Goal: Transaction & Acquisition: Book appointment/travel/reservation

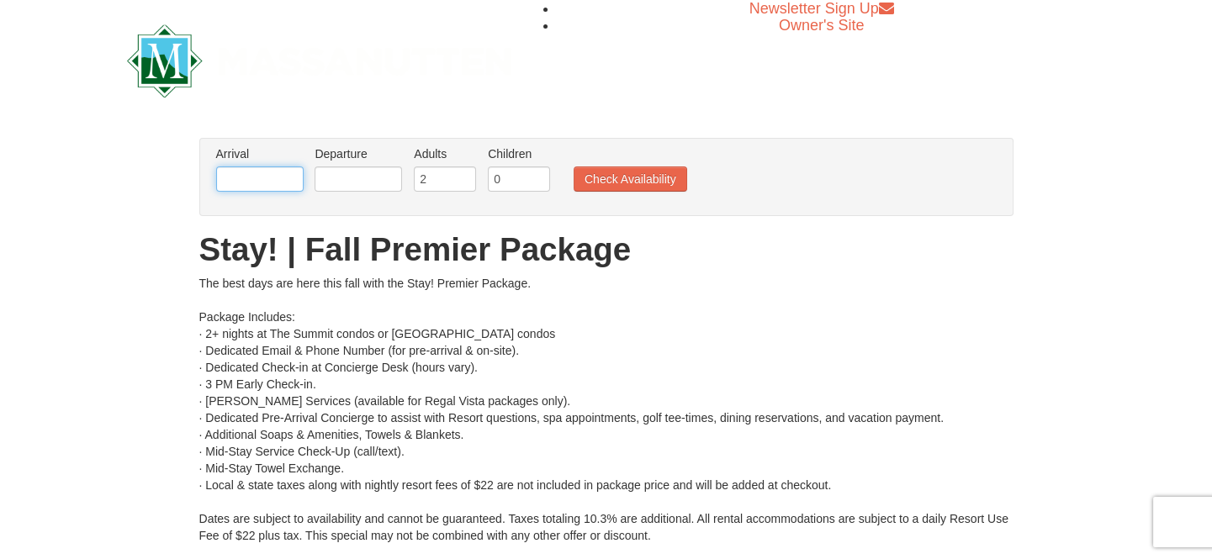
click at [265, 177] on input "text" at bounding box center [259, 178] width 87 height 25
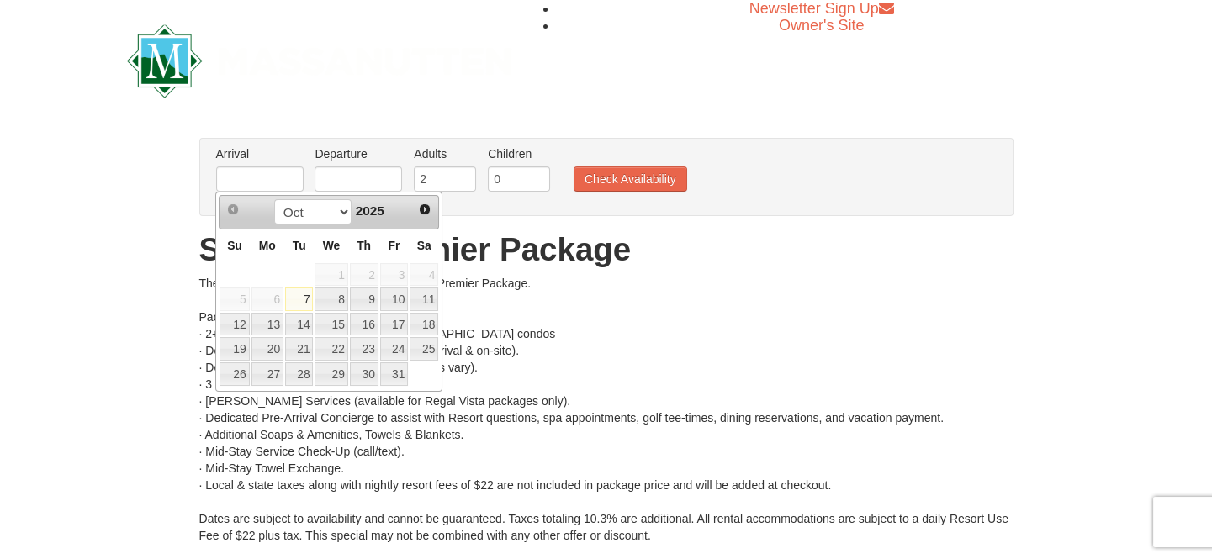
click at [427, 300] on link "11" at bounding box center [423, 300] width 29 height 24
type input "[DATE]"
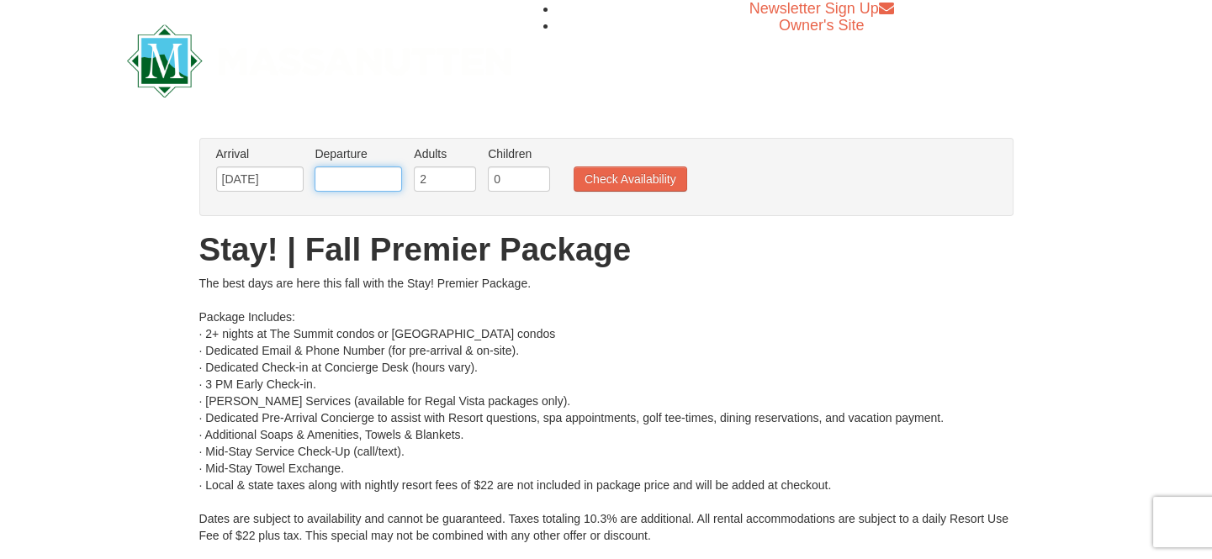
click at [366, 178] on input "text" at bounding box center [357, 178] width 87 height 25
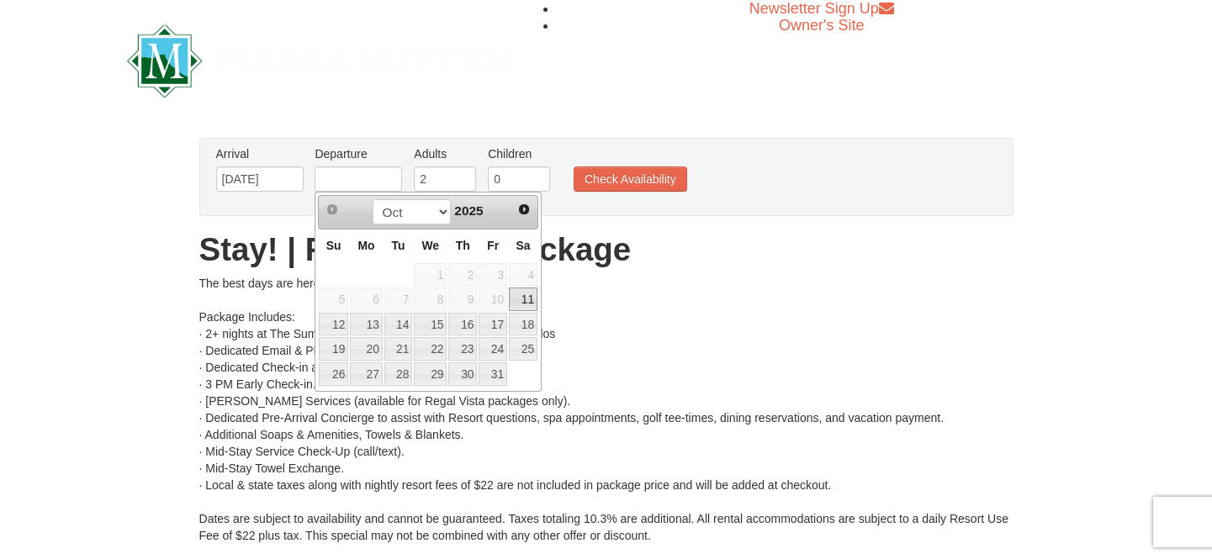
click at [362, 323] on link "13" at bounding box center [366, 325] width 32 height 24
type input "[DATE]"
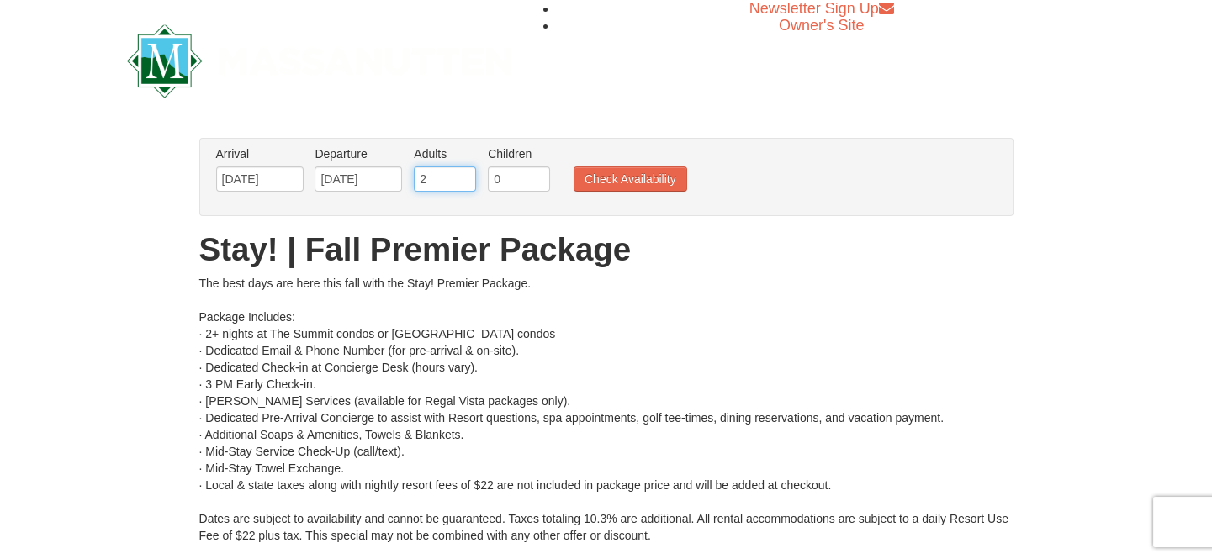
click at [452, 178] on input "2" at bounding box center [445, 178] width 62 height 25
click at [526, 184] on input "0" at bounding box center [519, 178] width 62 height 25
type input "2"
click at [658, 180] on button "Check Availability" at bounding box center [630, 178] width 114 height 25
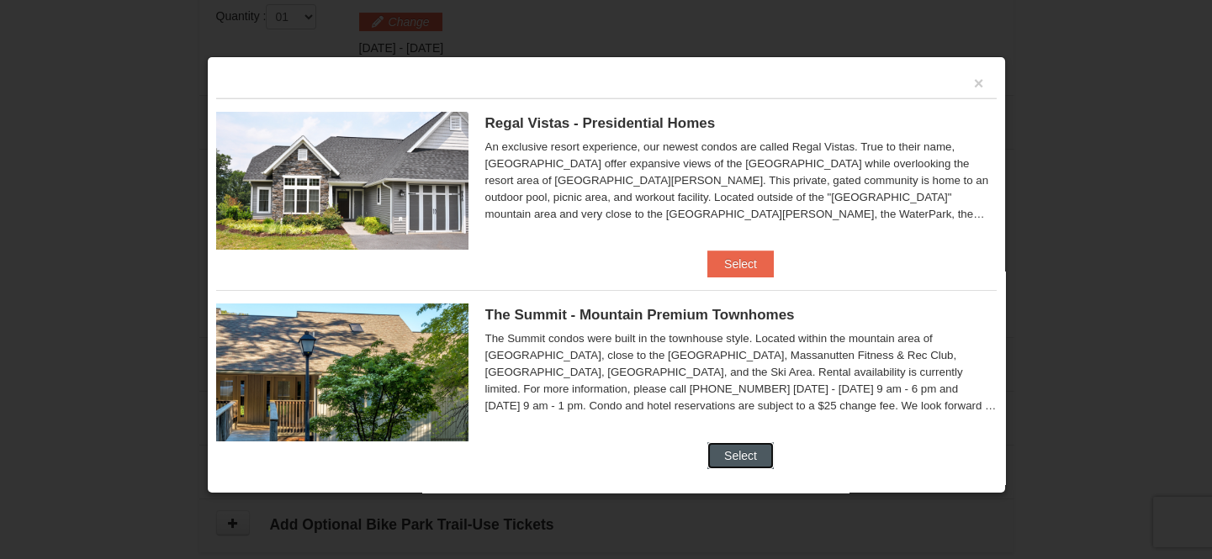
click at [742, 453] on button "Select" at bounding box center [740, 455] width 66 height 27
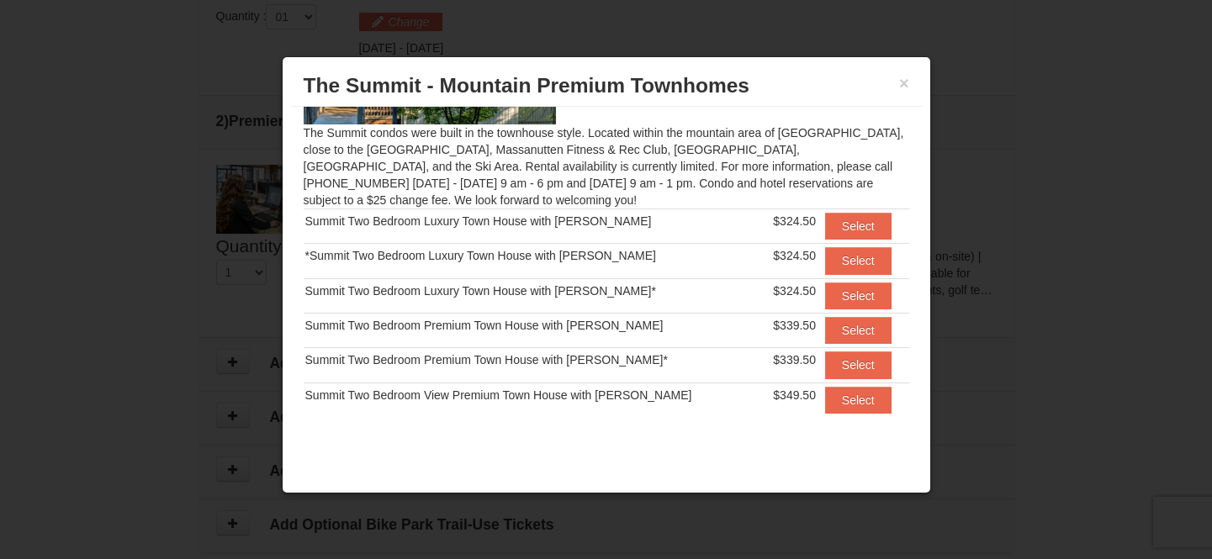
scroll to position [131, 0]
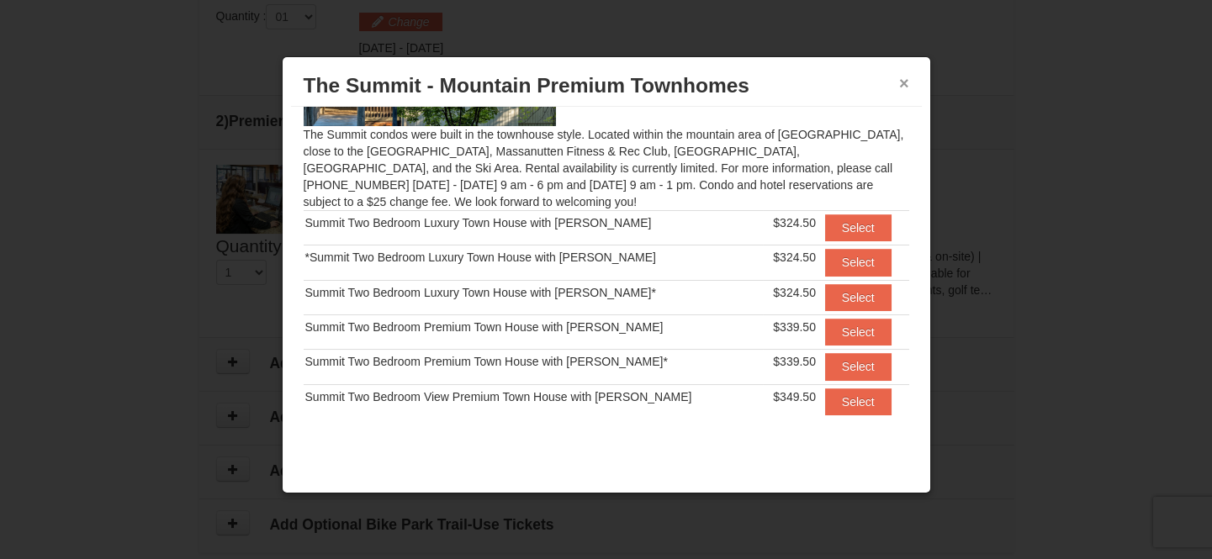
click at [906, 85] on button "×" at bounding box center [904, 83] width 10 height 17
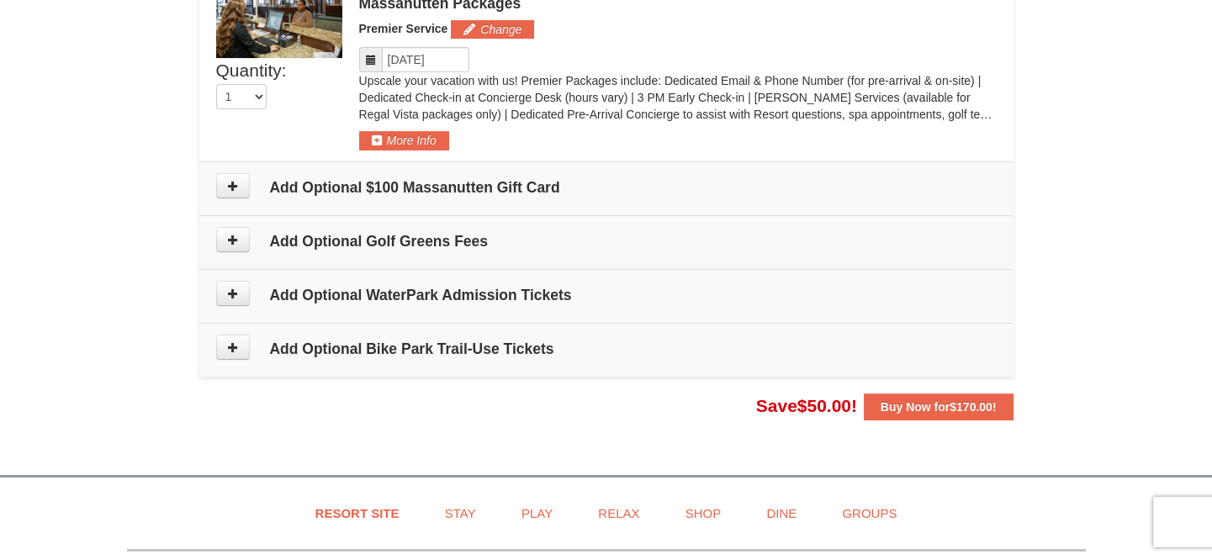
scroll to position [888, 0]
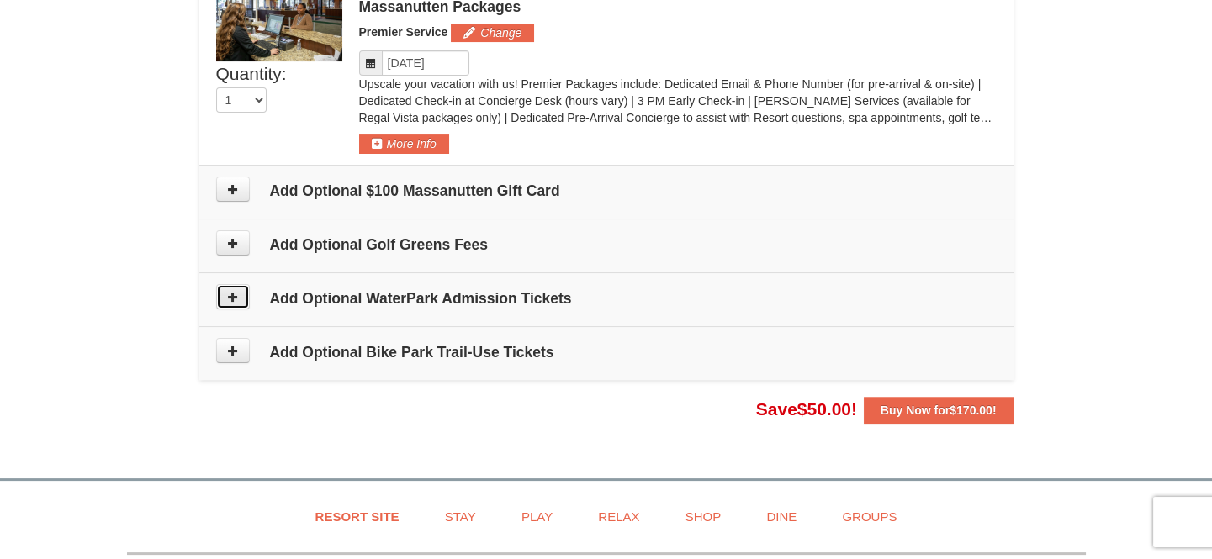
click at [239, 304] on button at bounding box center [233, 296] width 34 height 25
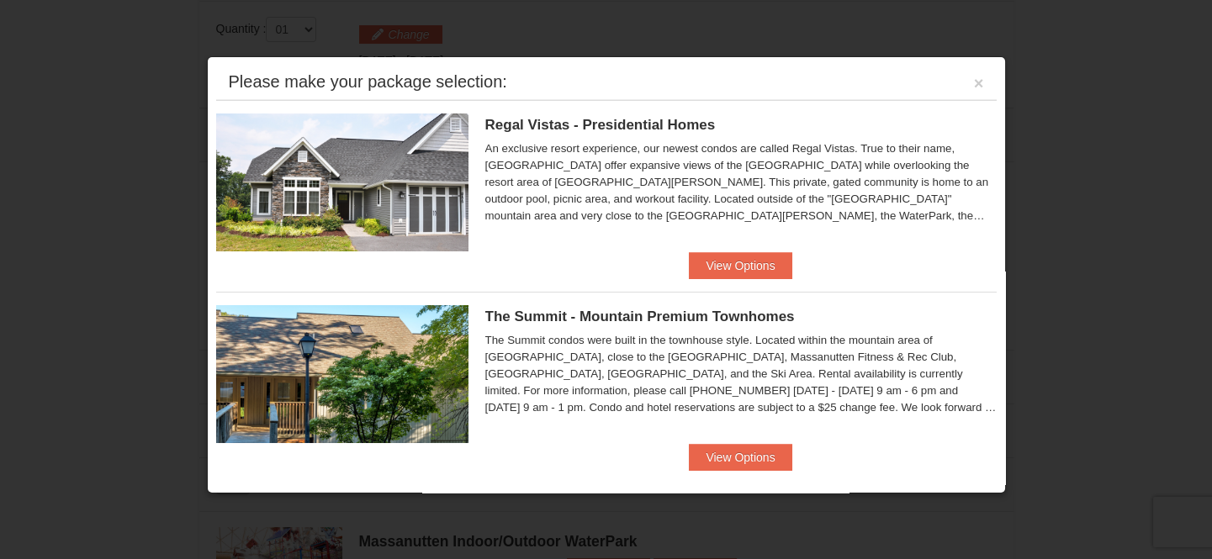
scroll to position [698, 0]
click at [726, 267] on button "View Options" at bounding box center [740, 265] width 103 height 27
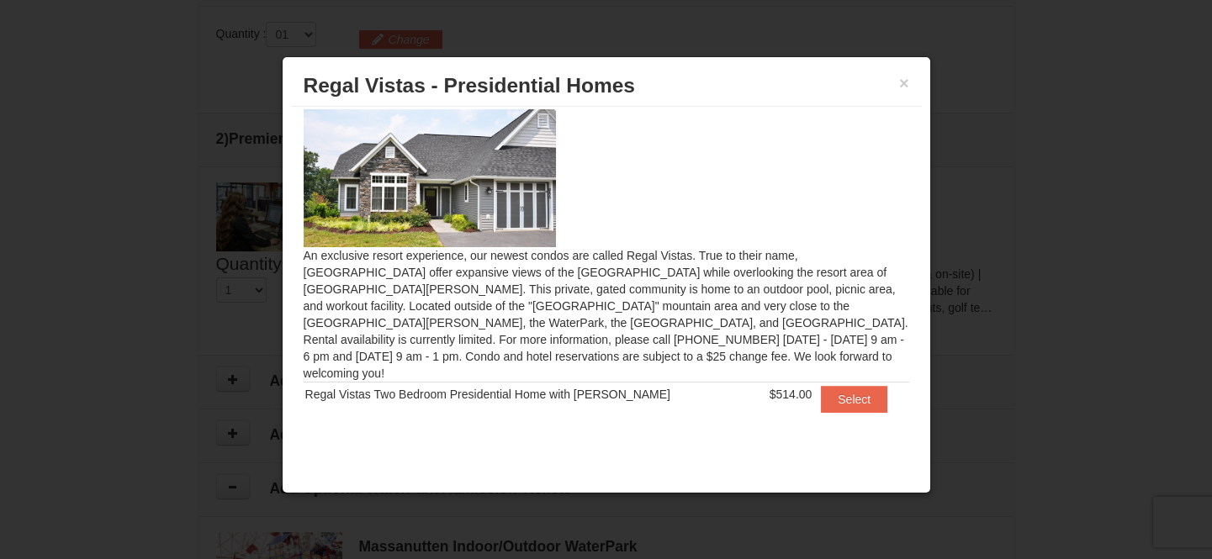
scroll to position [0, 0]
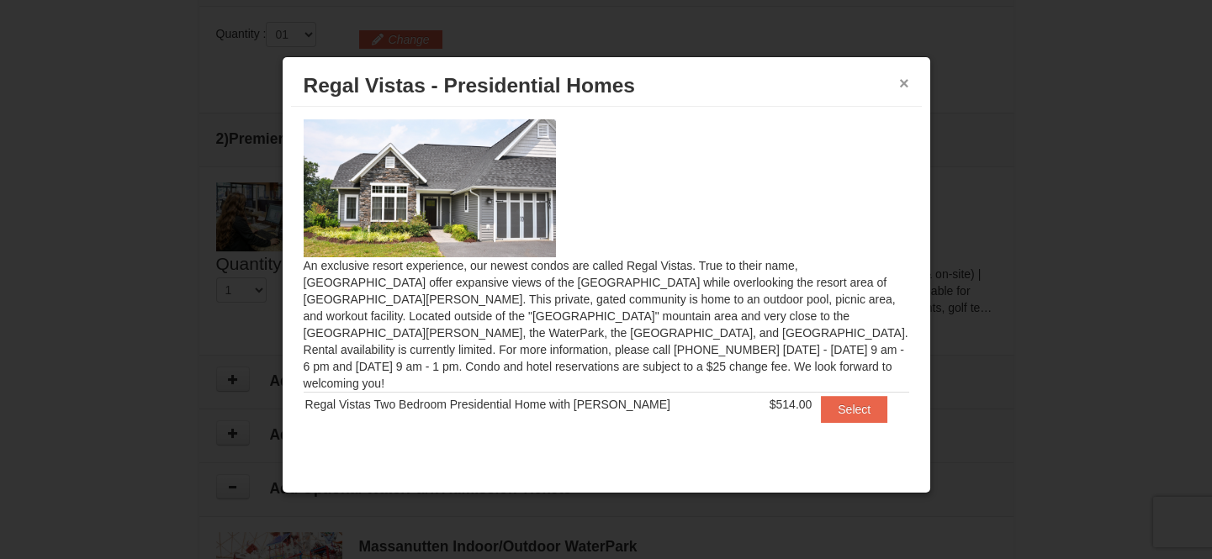
click at [903, 82] on button "×" at bounding box center [904, 83] width 10 height 17
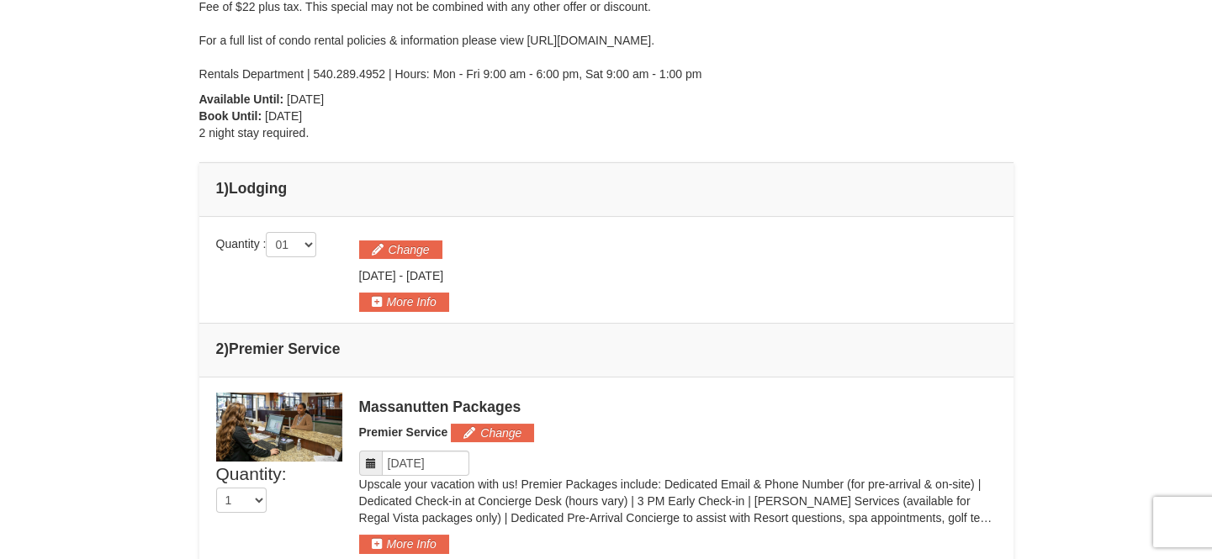
scroll to position [494, 0]
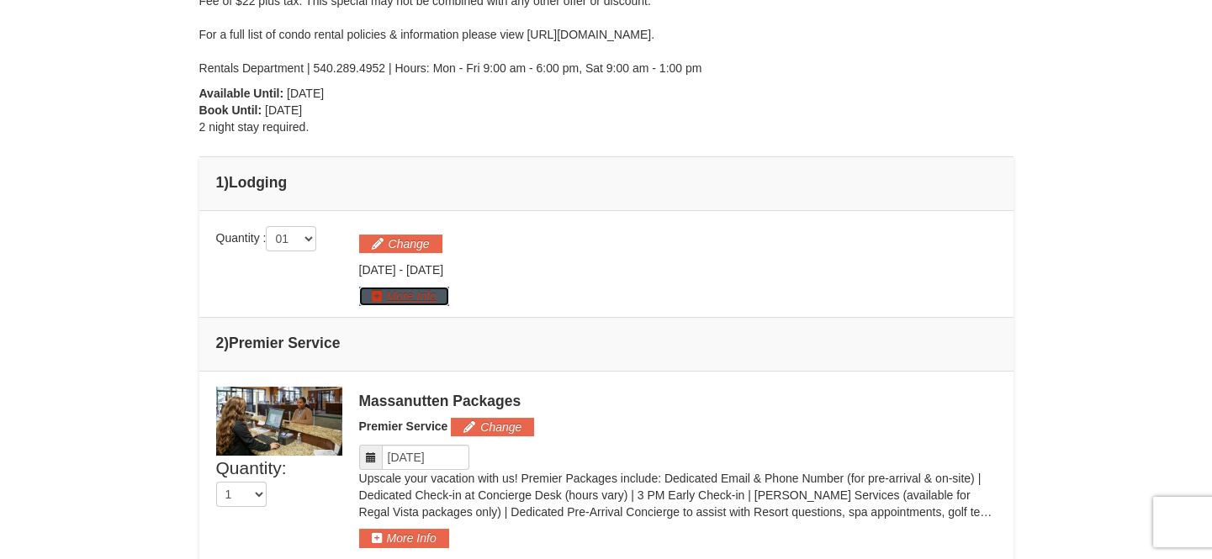
click at [419, 298] on button "More Info" at bounding box center [404, 296] width 90 height 18
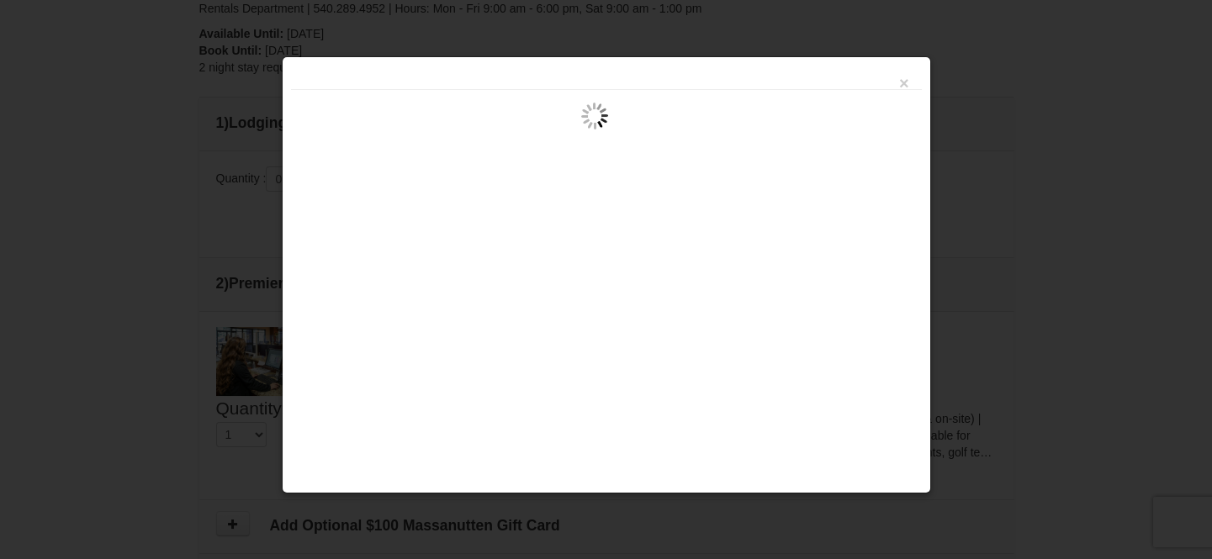
scroll to position [571, 0]
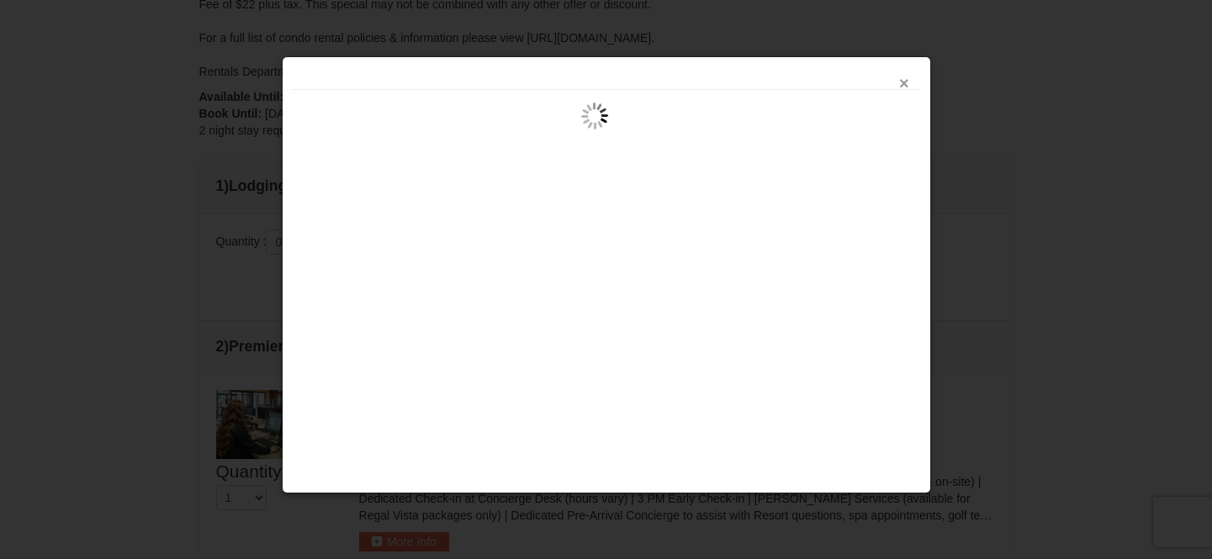
click at [904, 82] on button "×" at bounding box center [904, 83] width 10 height 17
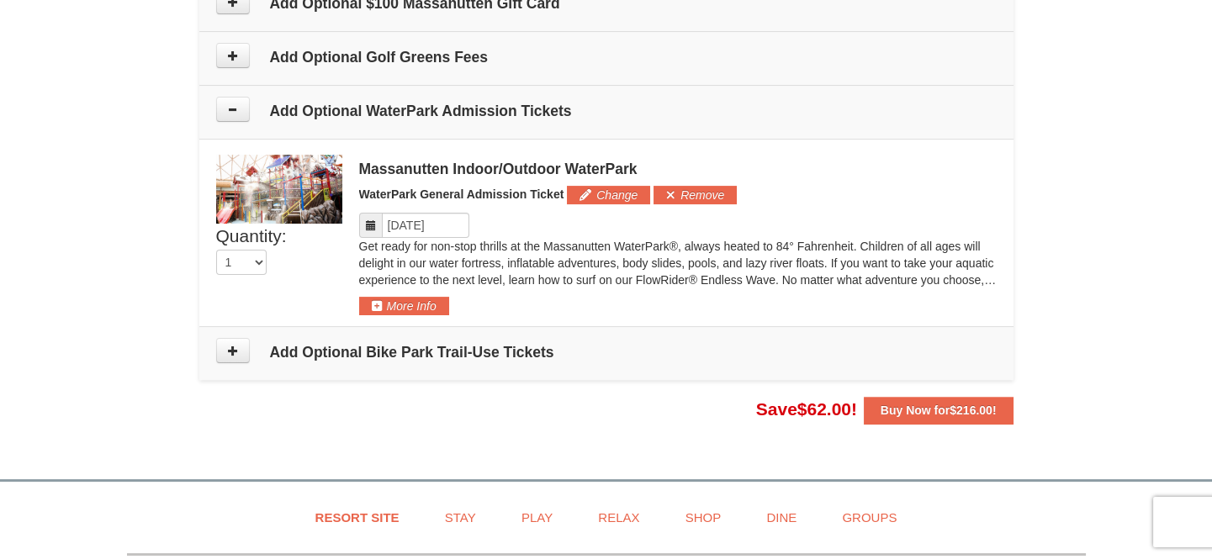
scroll to position [1067, 0]
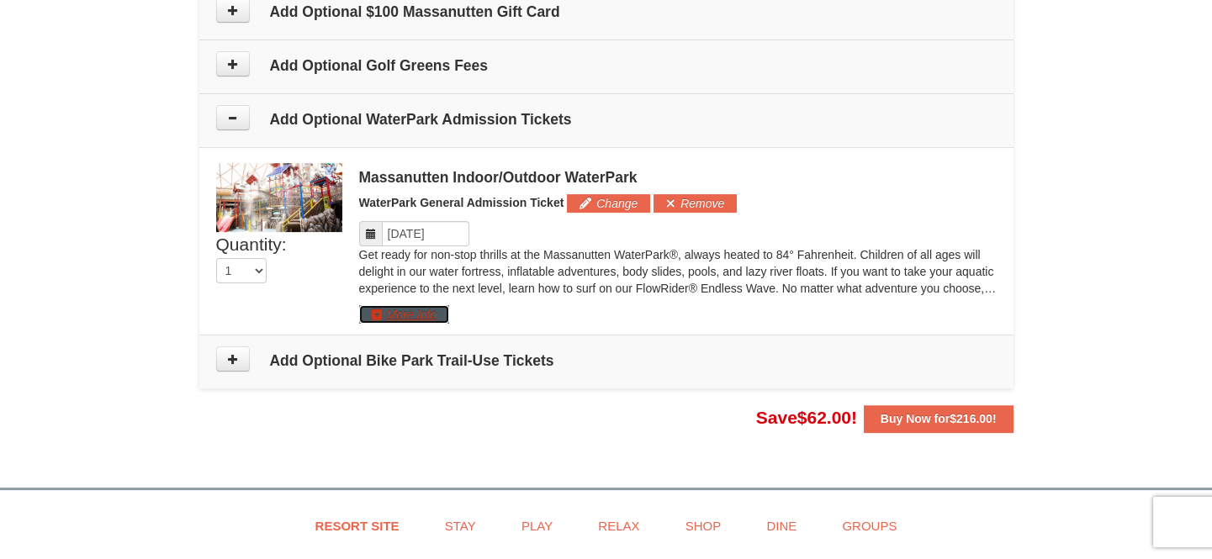
click at [409, 307] on button "More Info" at bounding box center [404, 314] width 90 height 18
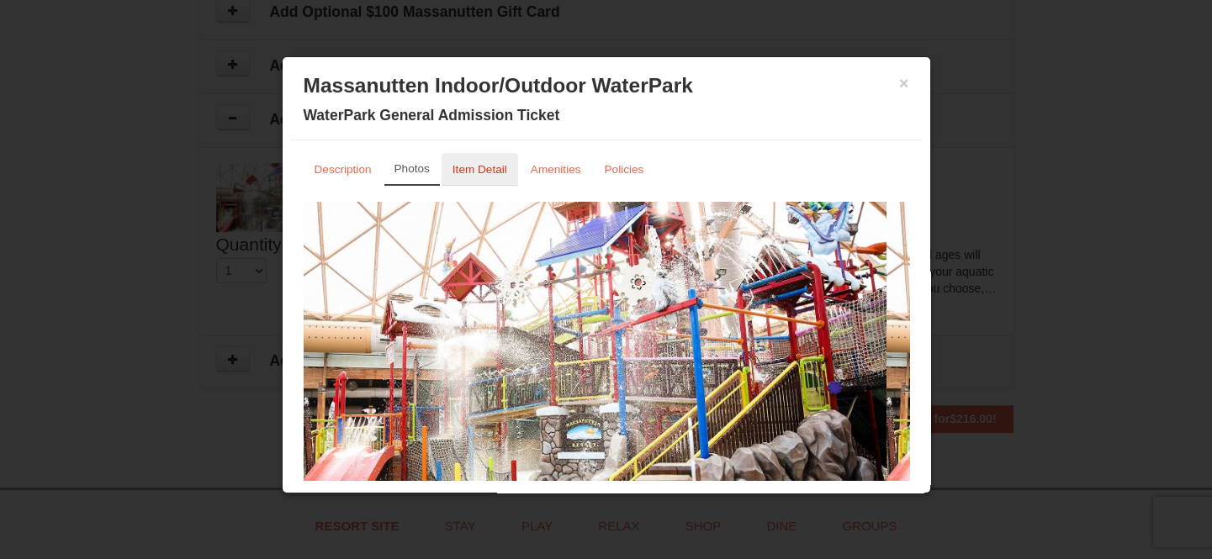
click at [490, 172] on small "Item Detail" at bounding box center [479, 169] width 55 height 13
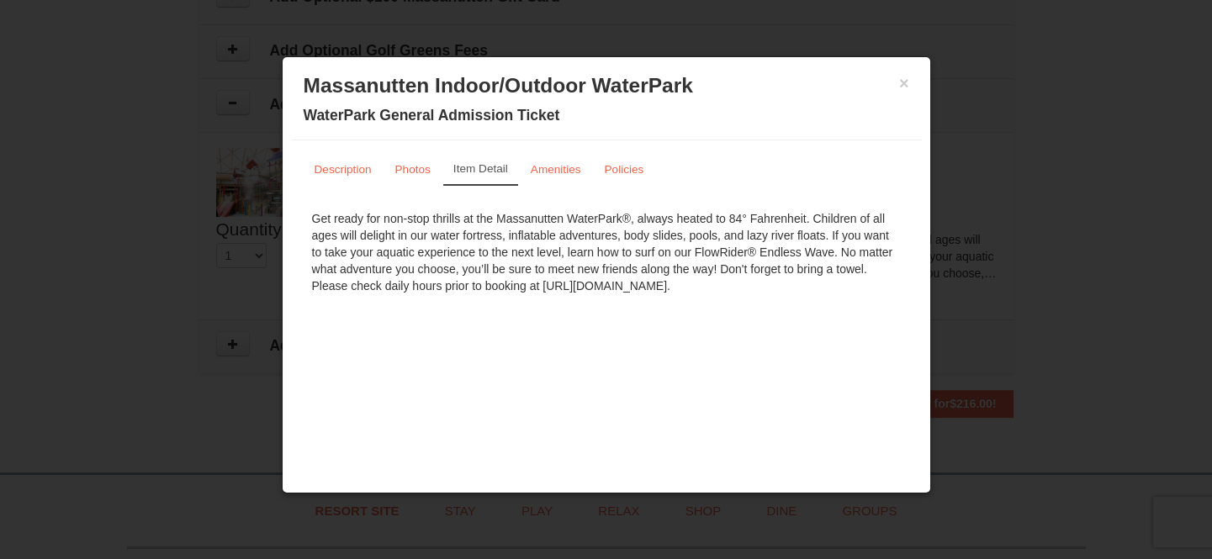
scroll to position [1112, 0]
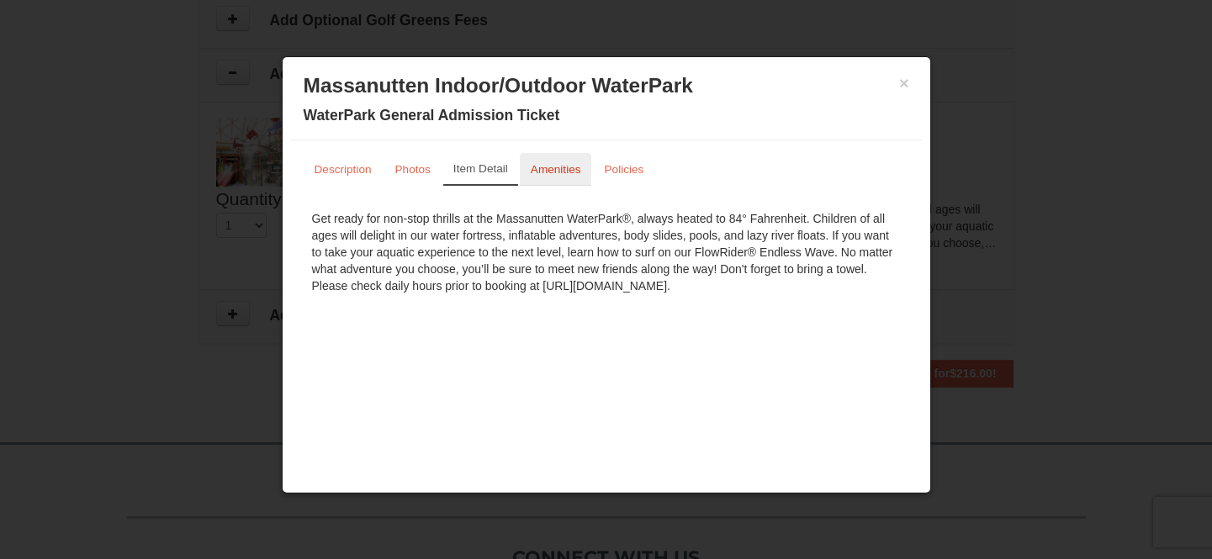
click at [563, 163] on small "Amenities" at bounding box center [556, 169] width 50 height 13
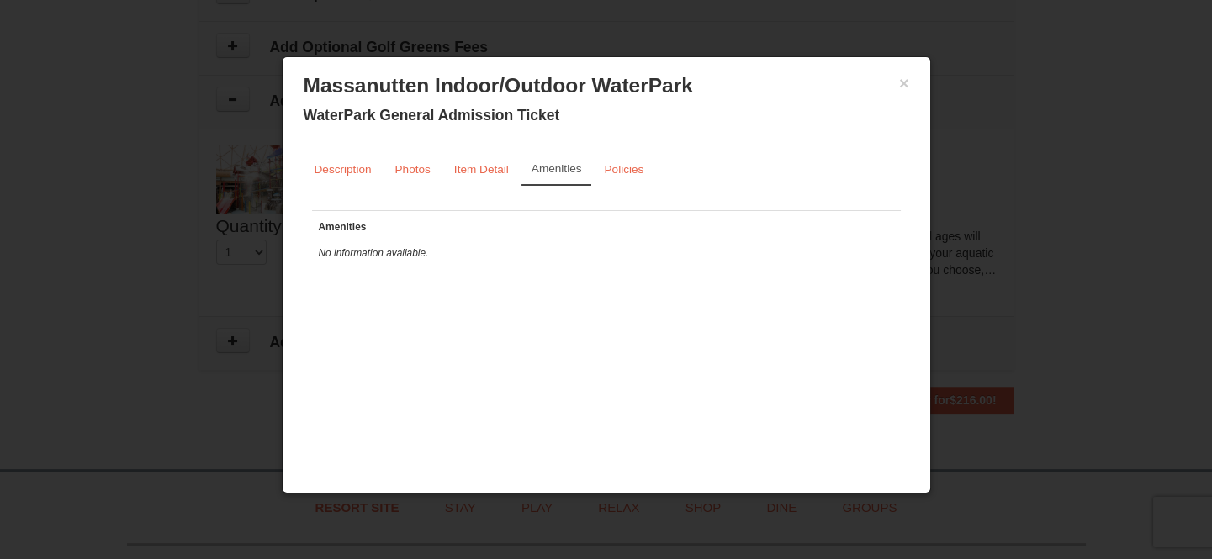
scroll to position [1068, 0]
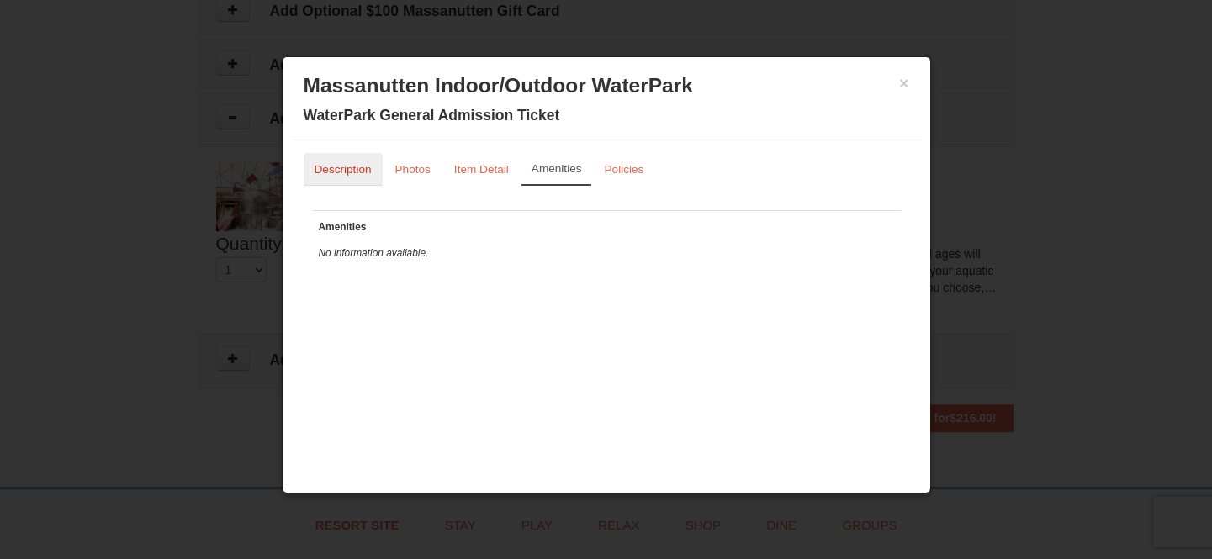
click at [354, 171] on small "Description" at bounding box center [342, 169] width 57 height 13
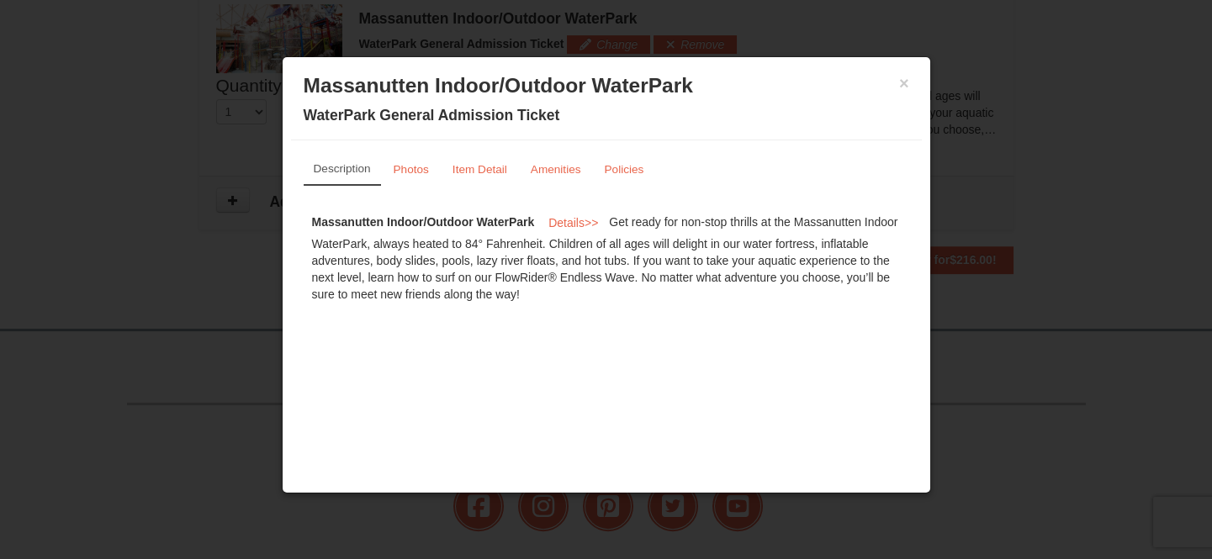
scroll to position [1232, 0]
click at [635, 167] on small "Policies" at bounding box center [624, 169] width 40 height 13
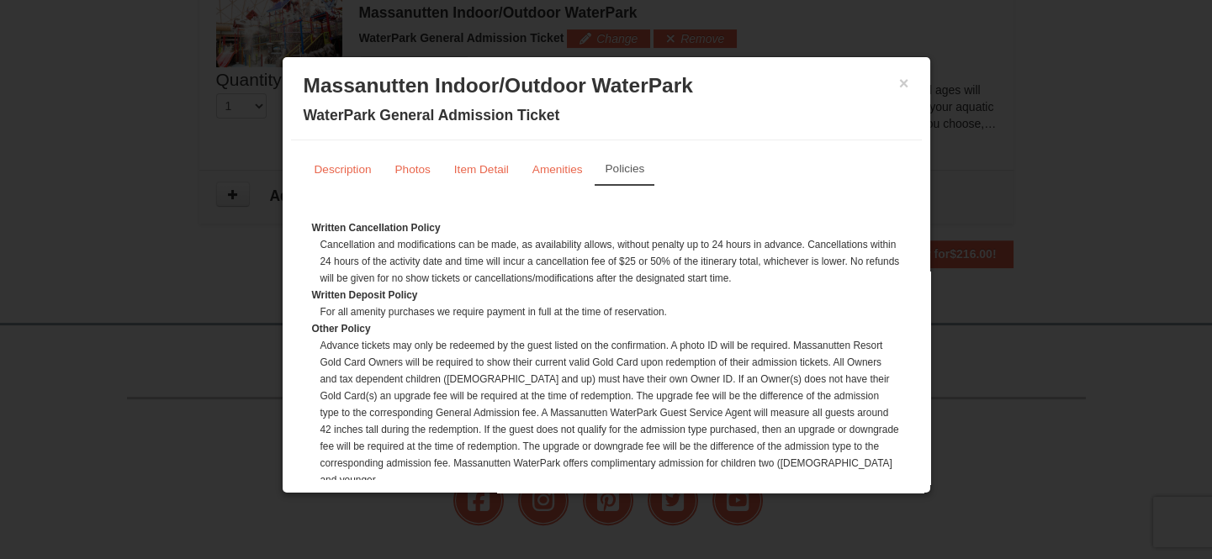
scroll to position [46, 0]
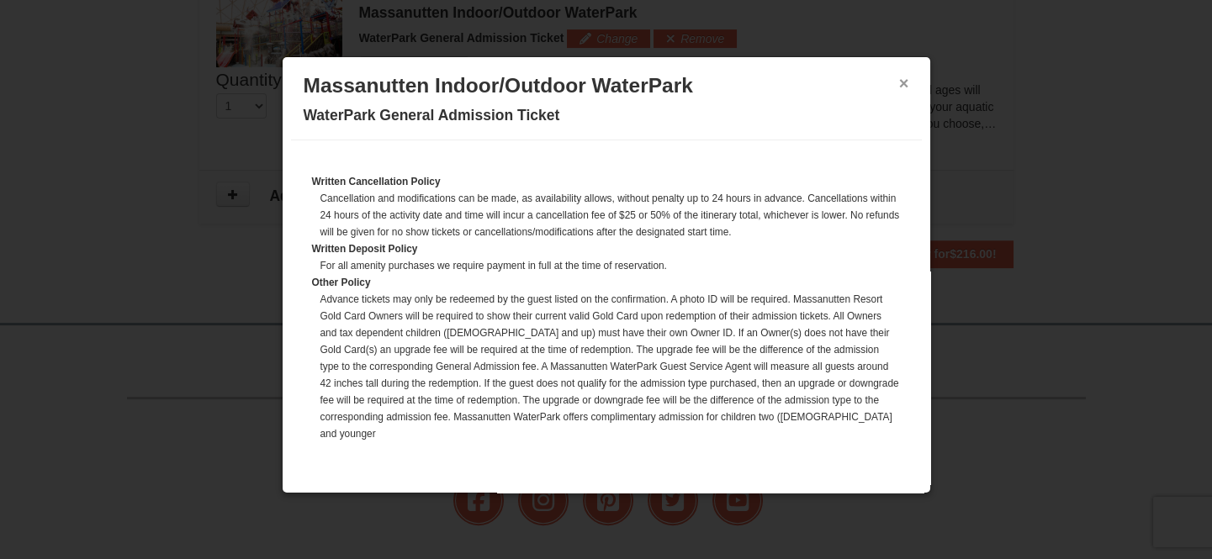
click at [899, 85] on button "×" at bounding box center [904, 83] width 10 height 17
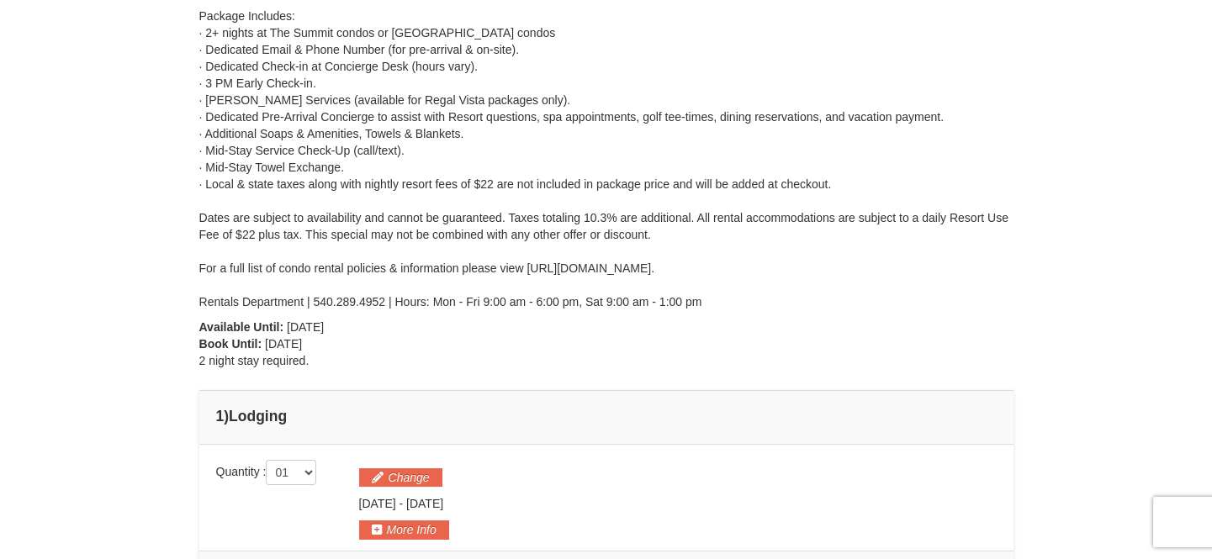
scroll to position [0, 0]
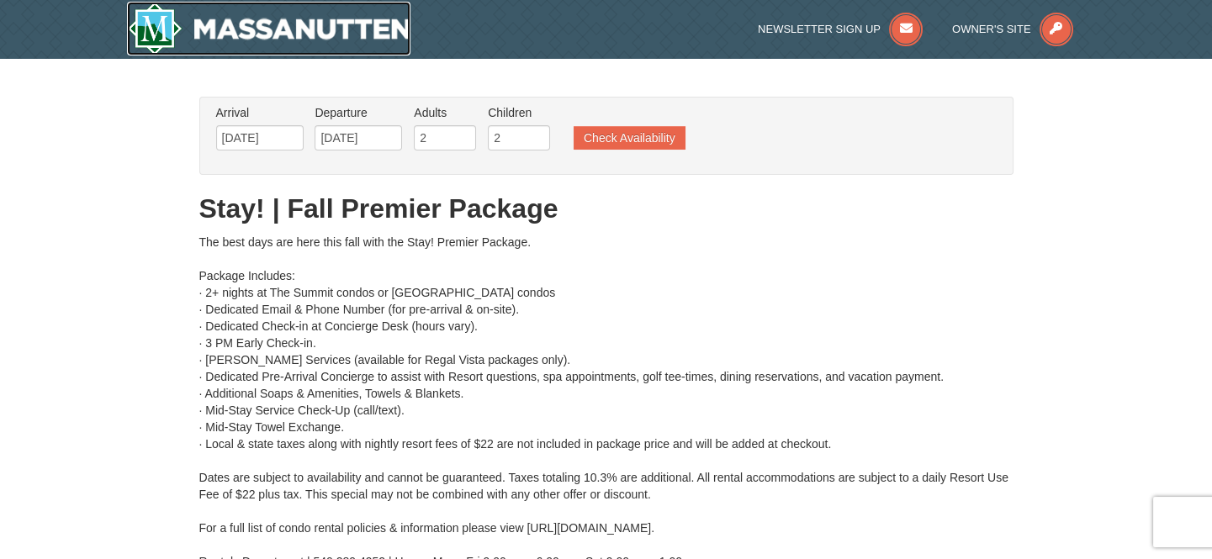
click at [235, 40] on img at bounding box center [269, 29] width 284 height 54
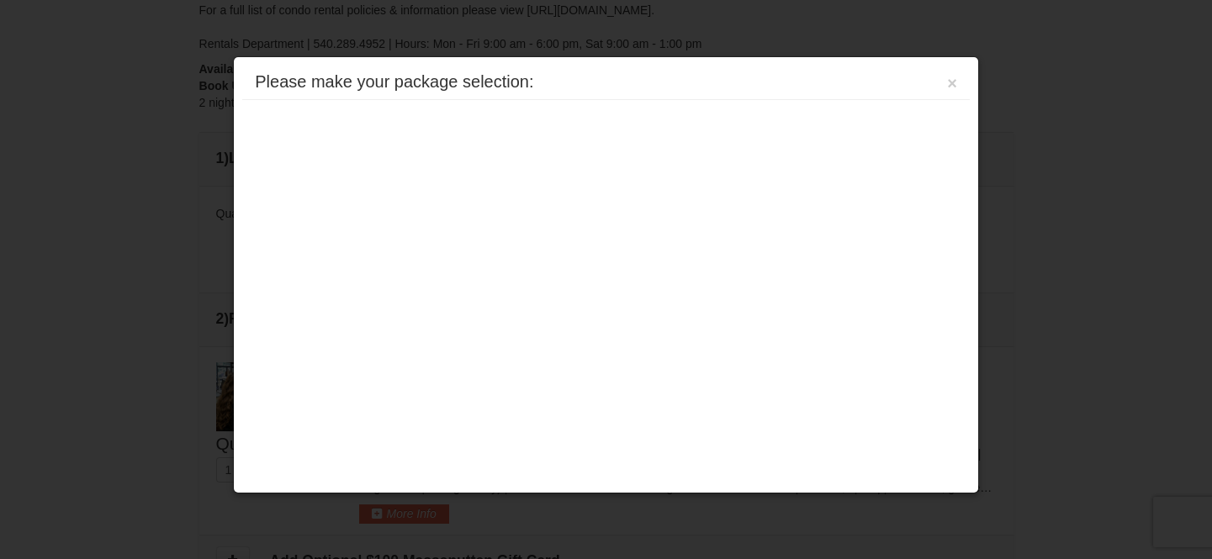
scroll to position [716, 0]
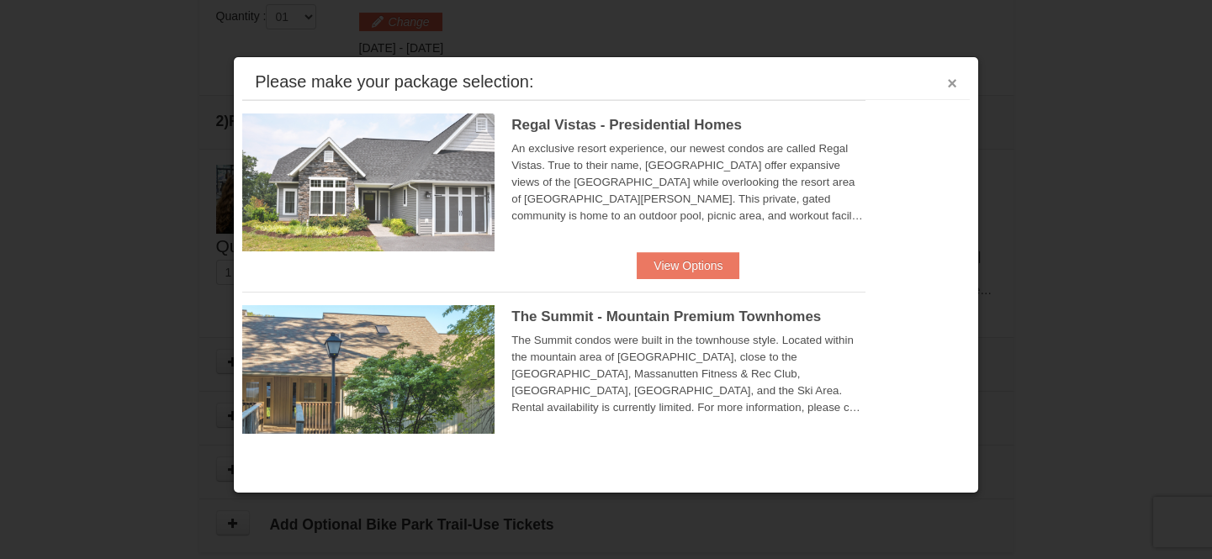
click at [957, 82] on button "×" at bounding box center [952, 83] width 10 height 17
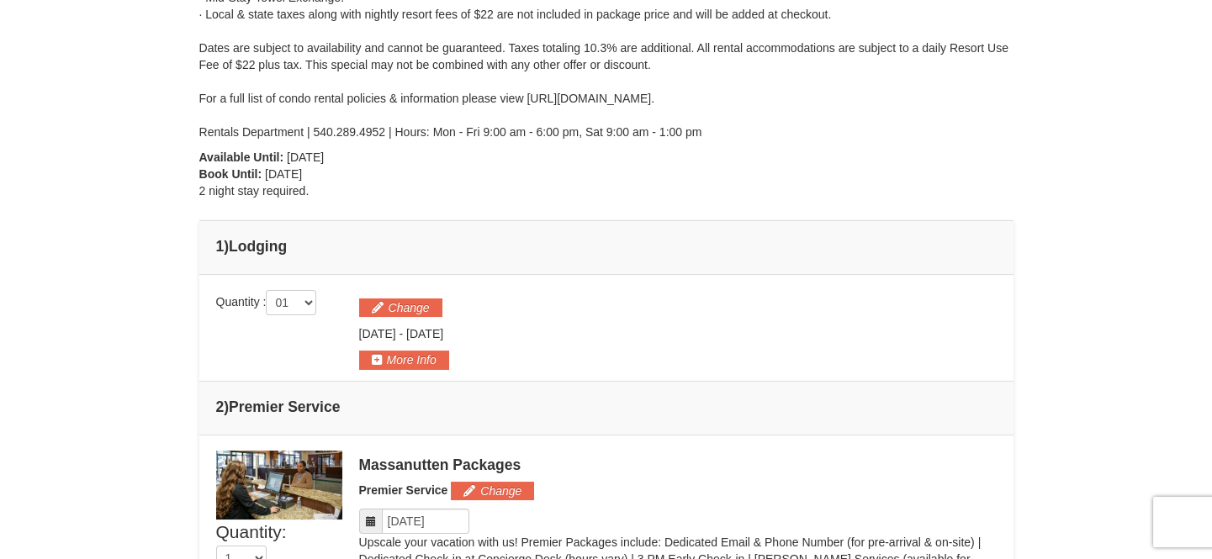
scroll to position [0, 0]
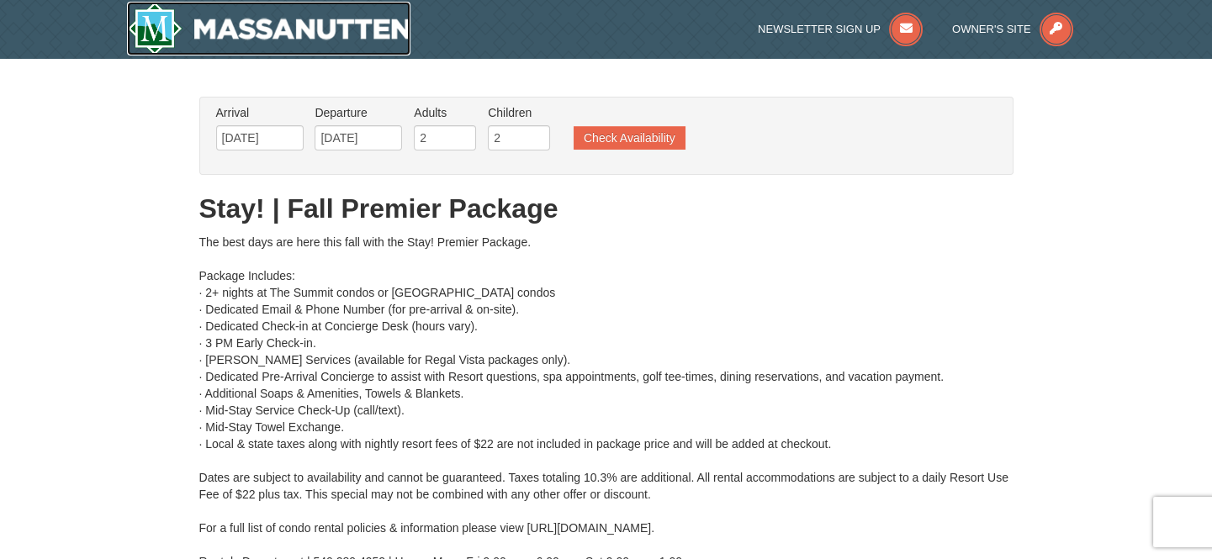
click at [310, 23] on img at bounding box center [269, 29] width 284 height 54
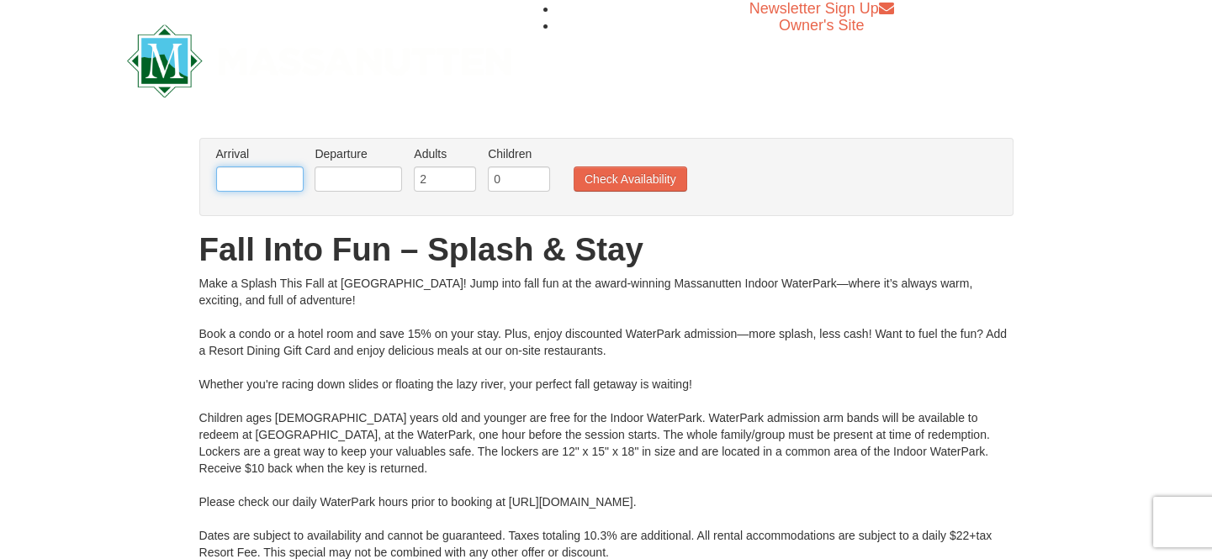
click at [267, 176] on input "text" at bounding box center [259, 178] width 87 height 25
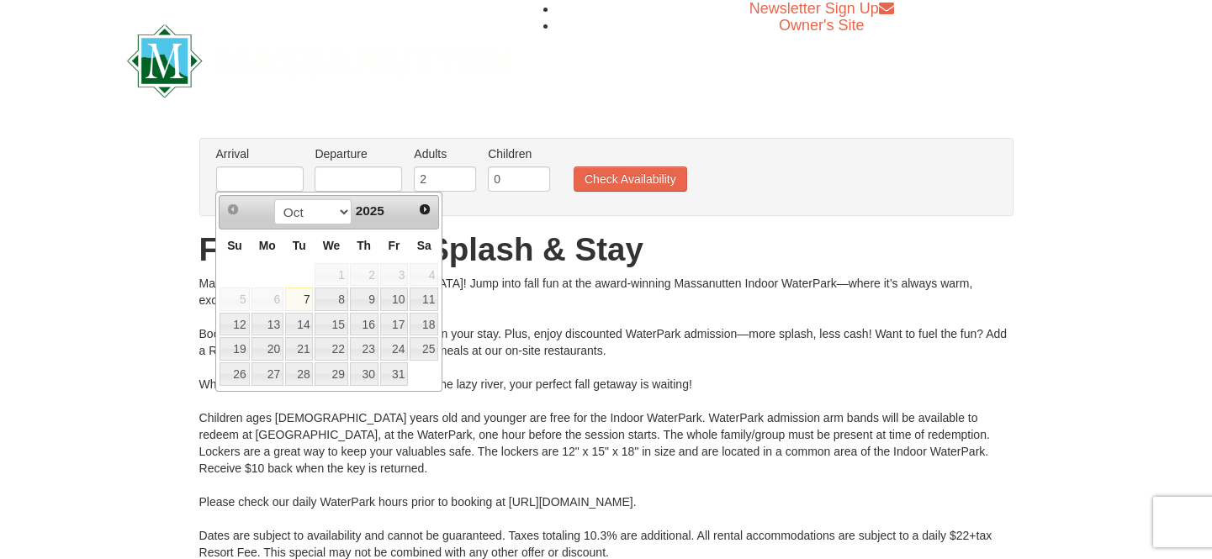
click at [429, 298] on link "11" at bounding box center [423, 300] width 29 height 24
type input "[DATE]"
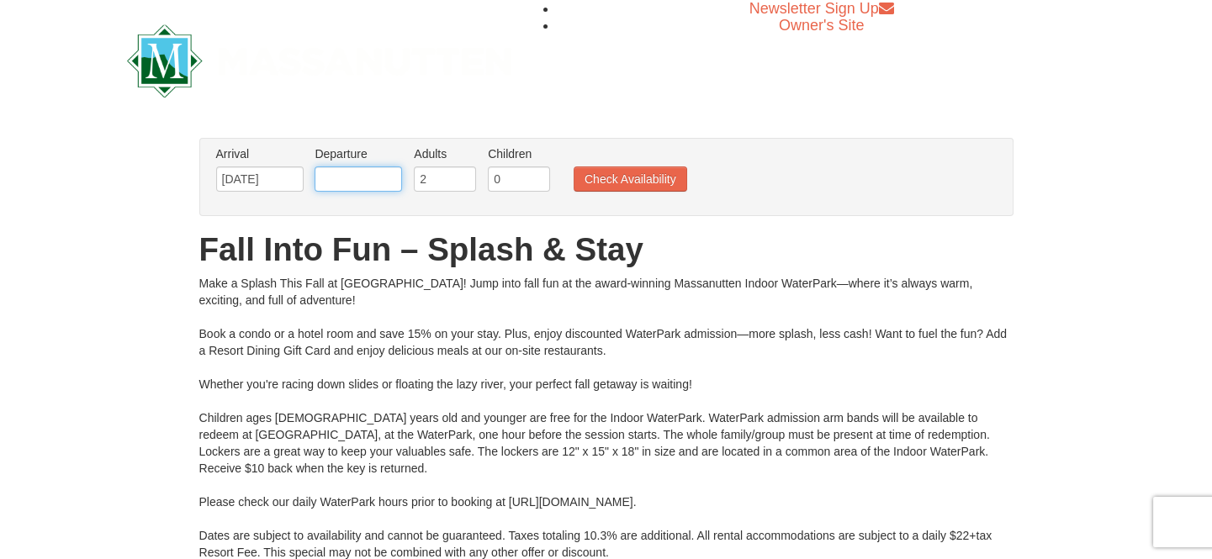
click at [362, 176] on input "text" at bounding box center [357, 178] width 87 height 25
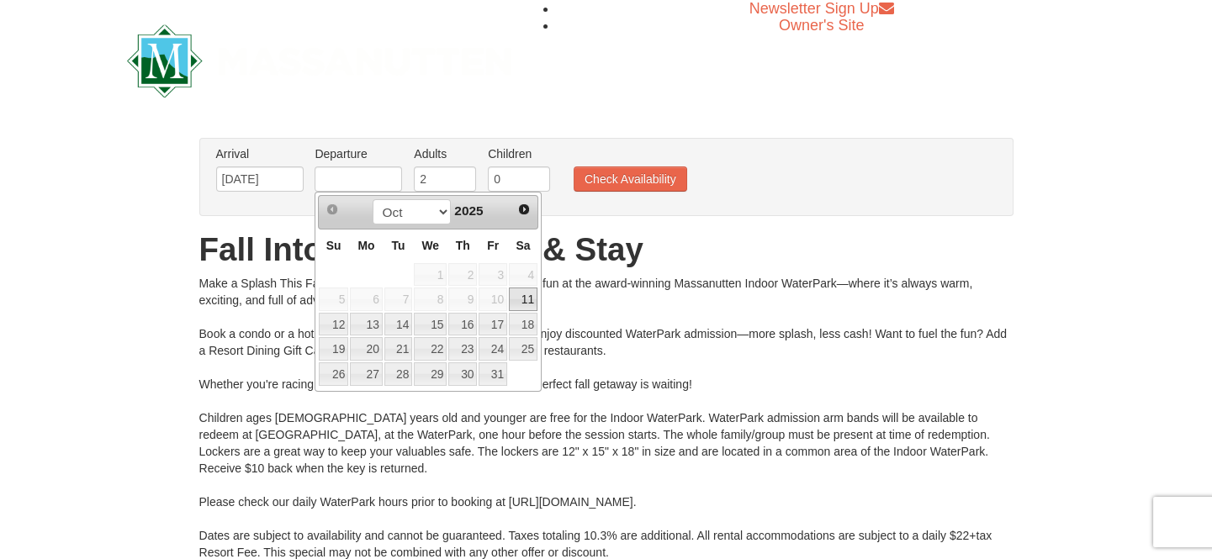
click at [369, 319] on link "13" at bounding box center [366, 325] width 32 height 24
type input "[DATE]"
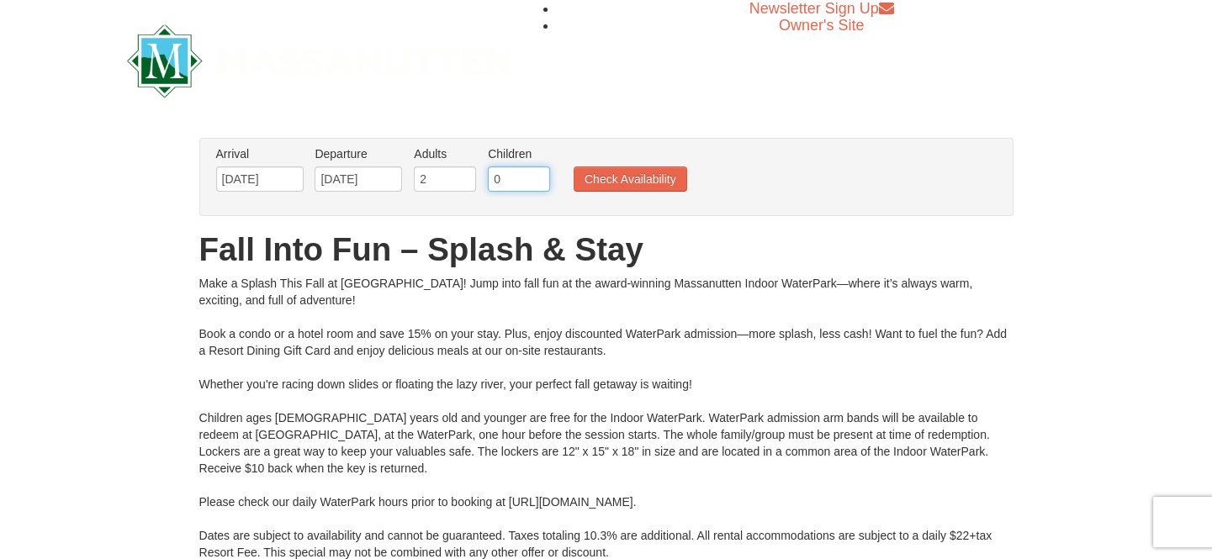
click at [522, 177] on input "0" at bounding box center [519, 178] width 62 height 25
type input "02"
click at [653, 166] on button "Check Availability" at bounding box center [630, 178] width 114 height 25
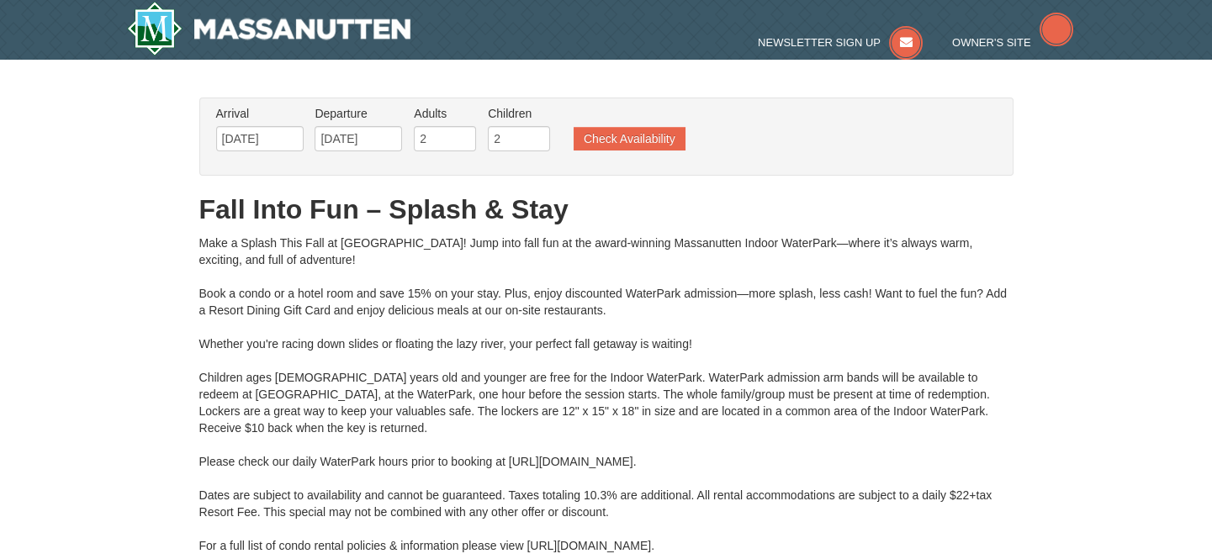
type input "[DATE]"
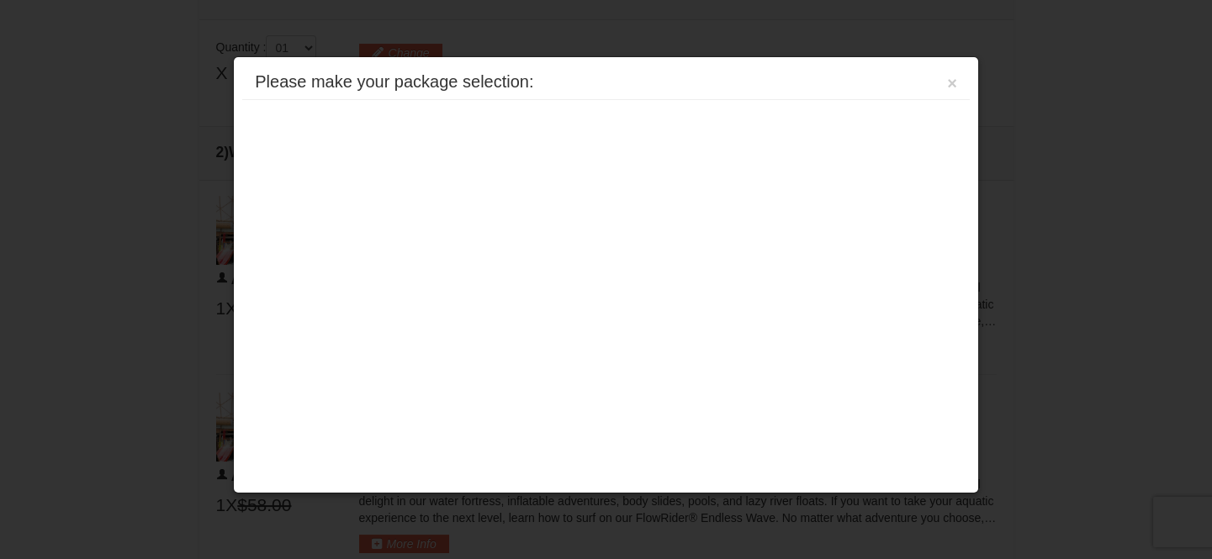
scroll to position [716, 0]
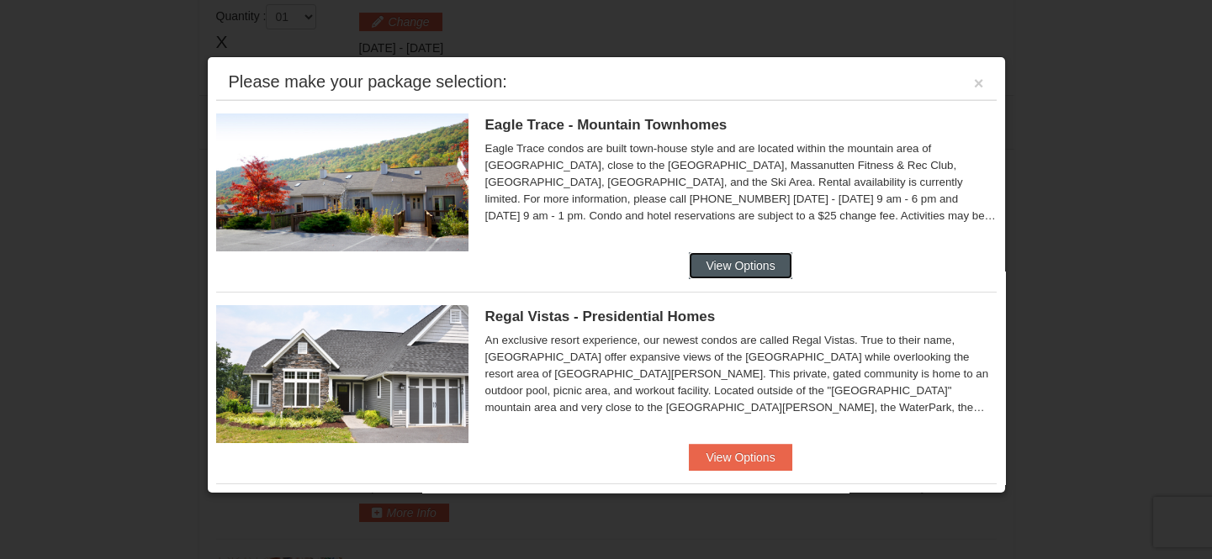
click at [744, 261] on button "View Options" at bounding box center [740, 265] width 103 height 27
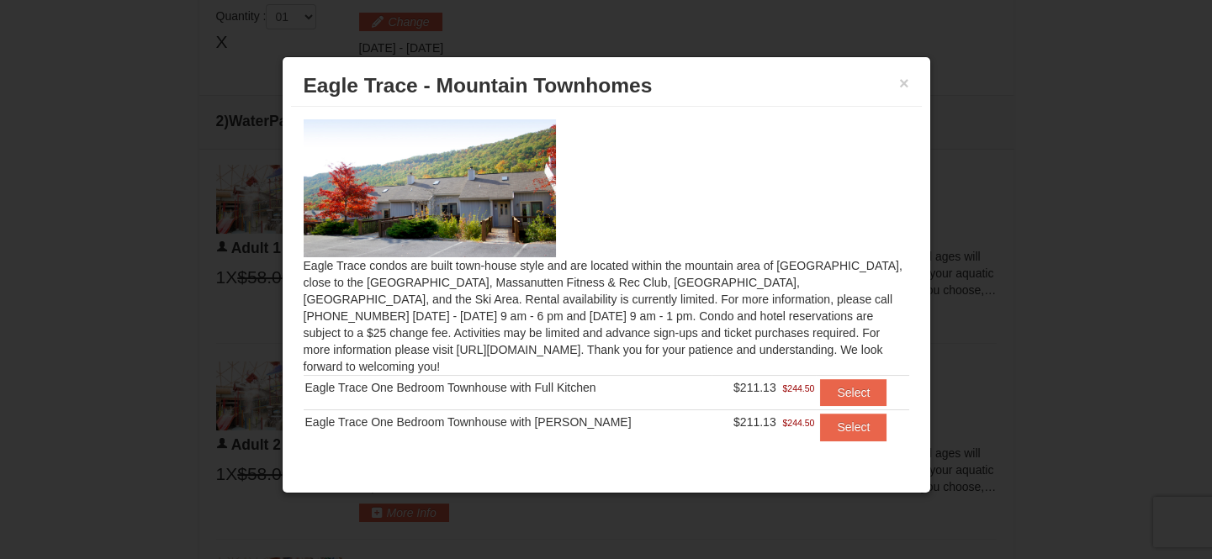
scroll to position [10, 0]
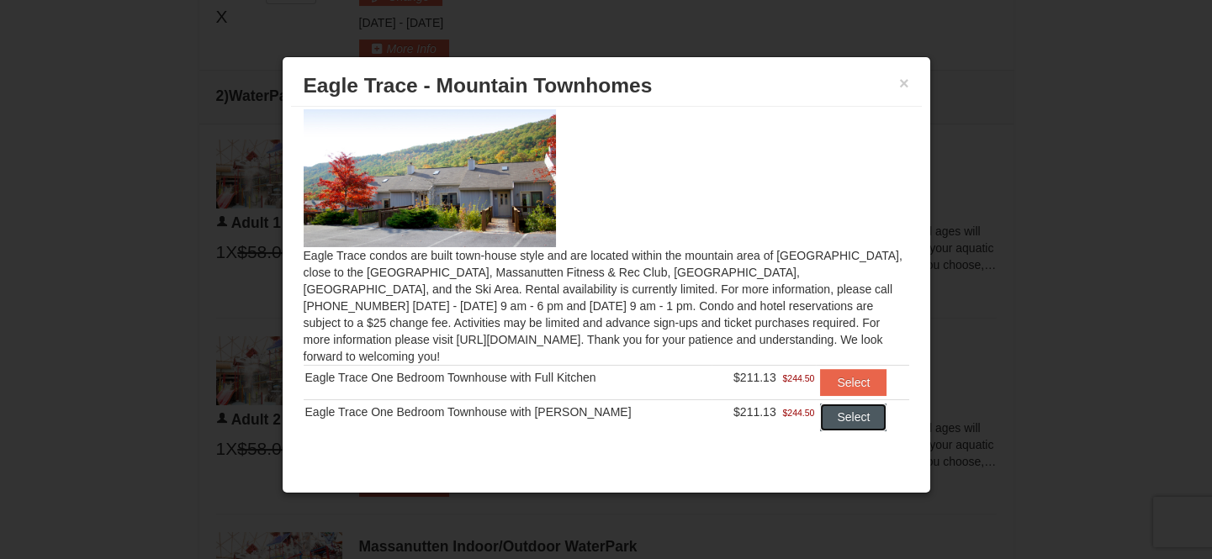
click at [840, 409] on button "Select" at bounding box center [853, 417] width 66 height 27
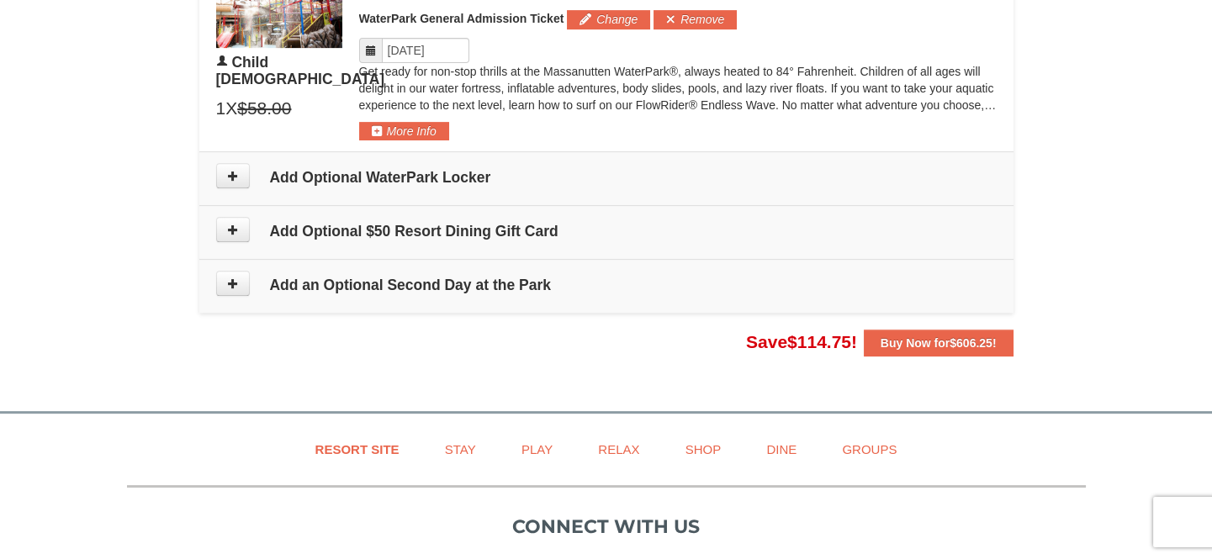
scroll to position [1566, 0]
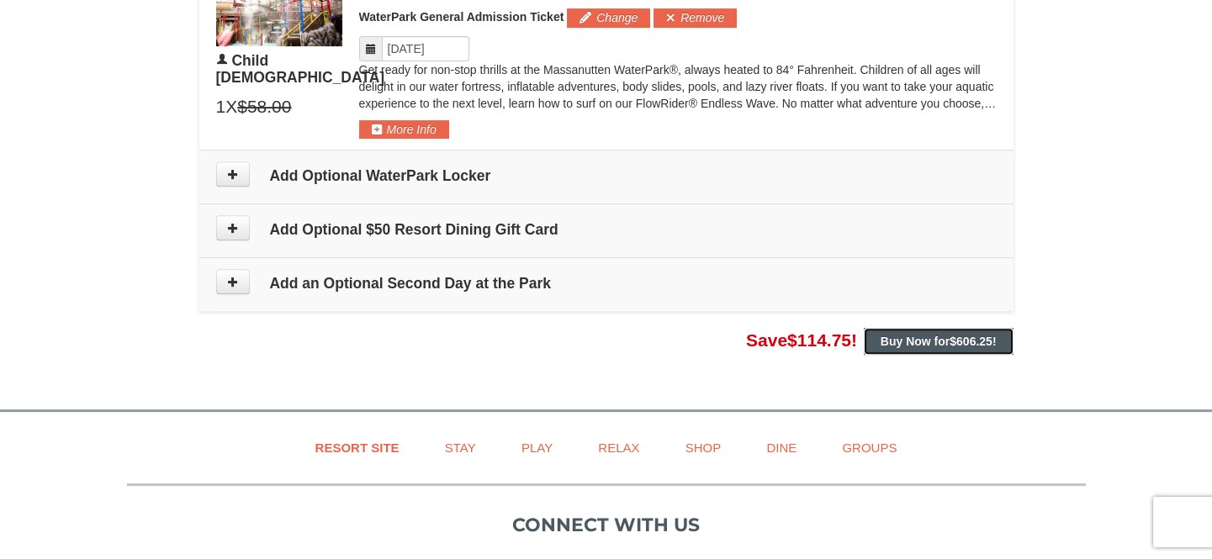
click at [977, 346] on button "Buy Now for $606.25 !" at bounding box center [939, 341] width 150 height 27
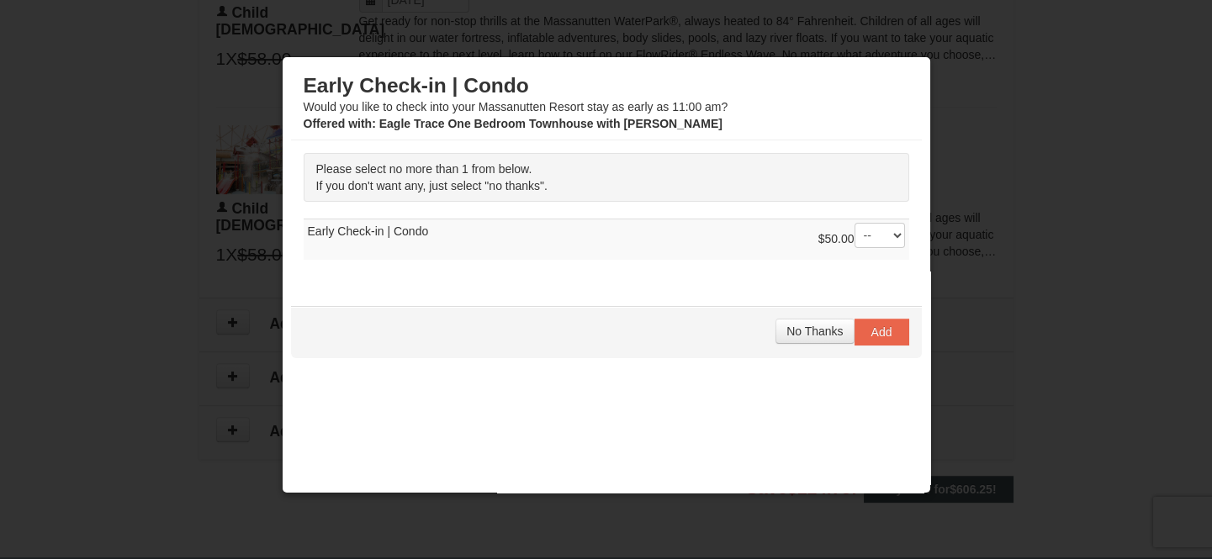
scroll to position [1412, 0]
click at [790, 333] on span "No Thanks" at bounding box center [814, 331] width 56 height 13
